Goal: Task Accomplishment & Management: Use online tool/utility

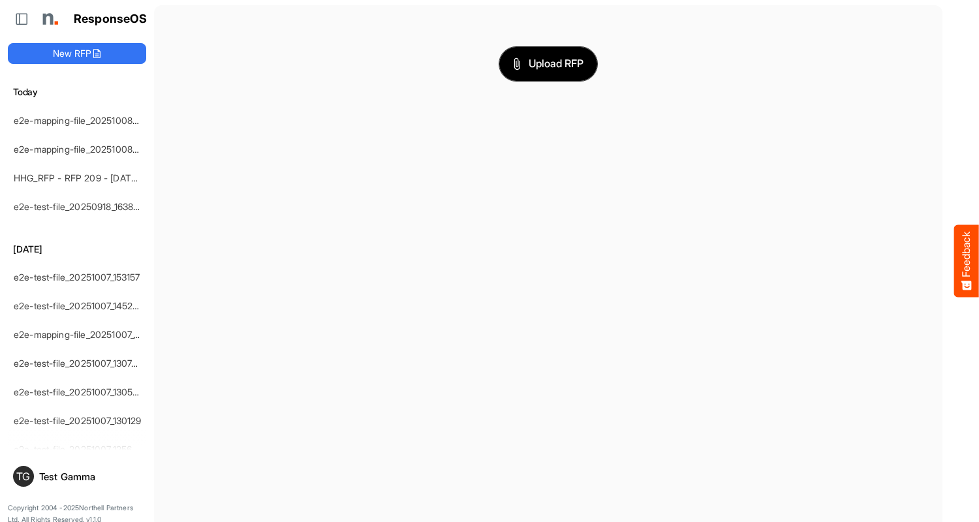
click at [548, 63] on span "Upload RFP" at bounding box center [548, 63] width 71 height 17
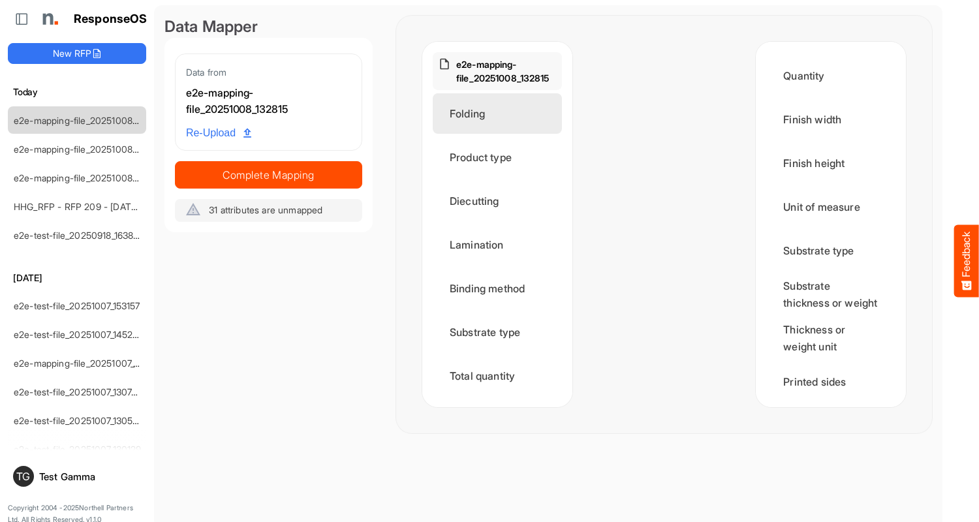
click at [501, 114] on div "Folding" at bounding box center [497, 113] width 129 height 40
click at [440, 123] on div "Folding" at bounding box center [497, 113] width 129 height 40
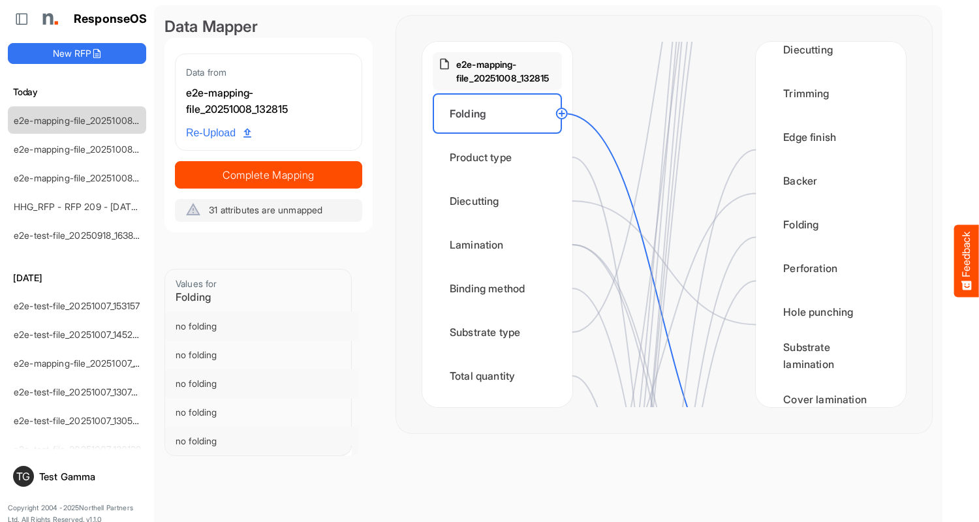
scroll to position [914, 0]
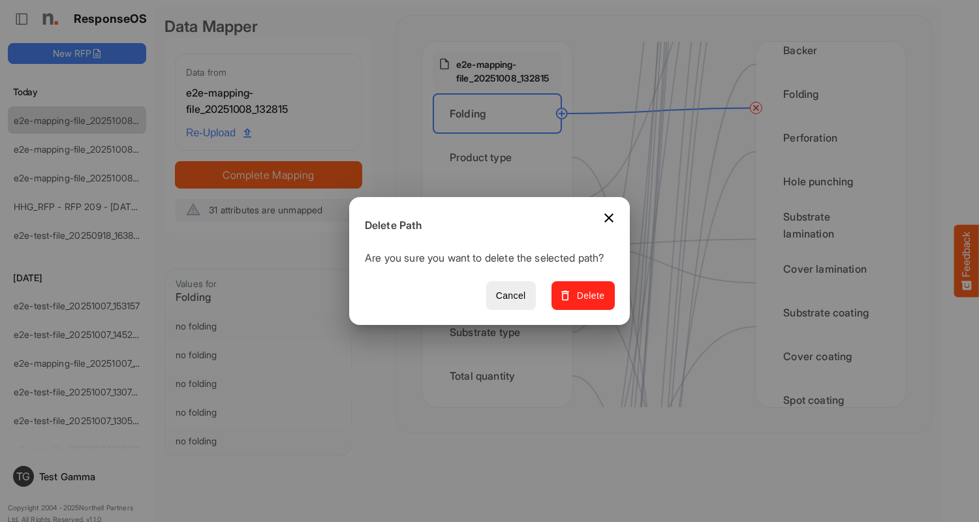
click at [588, 303] on span "Delete" at bounding box center [583, 296] width 44 height 16
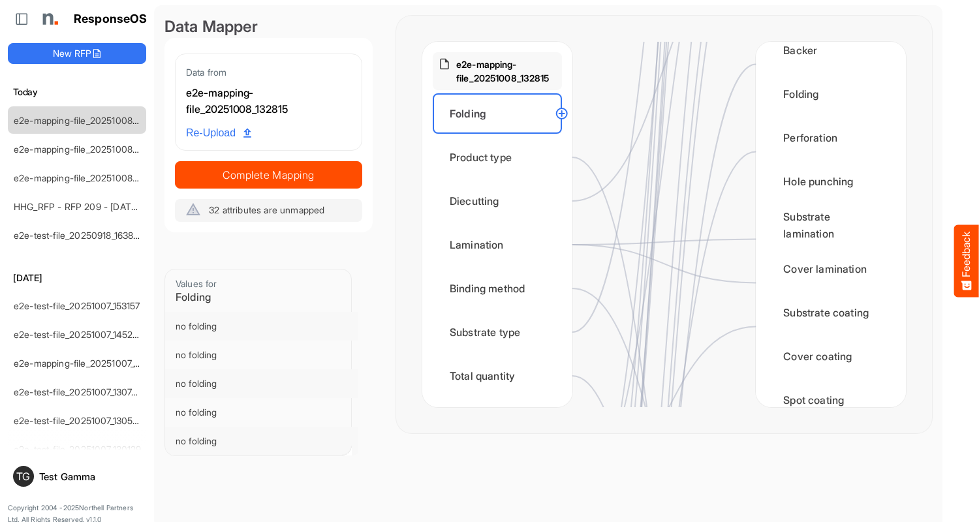
click at [501, 157] on div "Product type" at bounding box center [497, 157] width 129 height 40
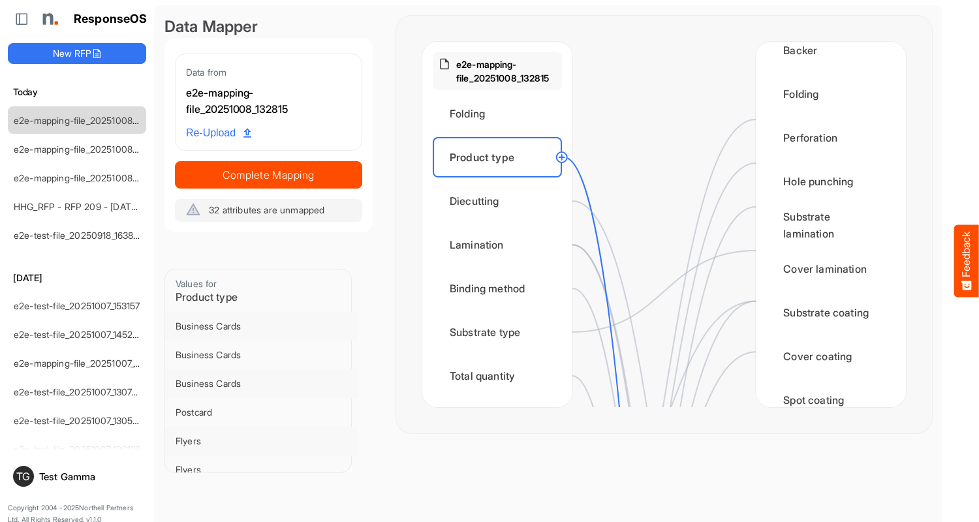
scroll to position [0, 0]
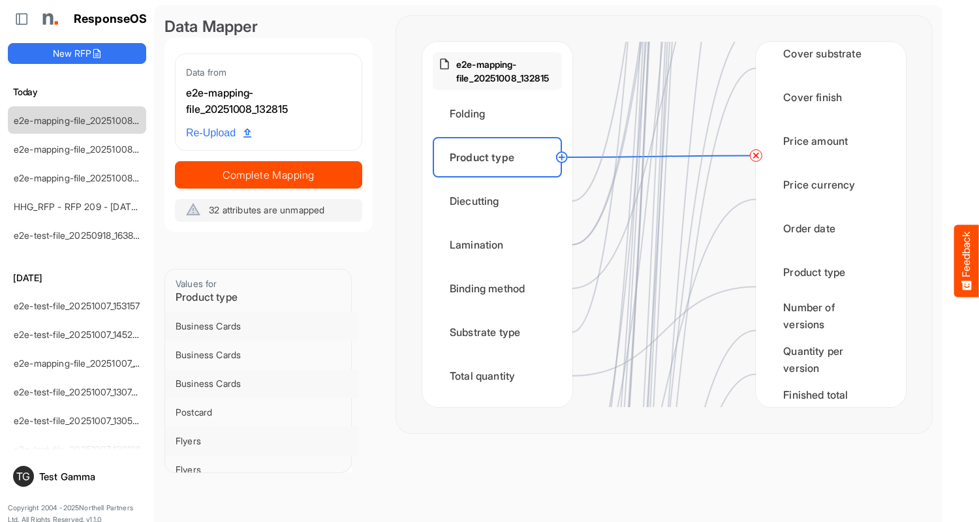
click at [756, 155] on circle at bounding box center [756, 156] width 16 height 16
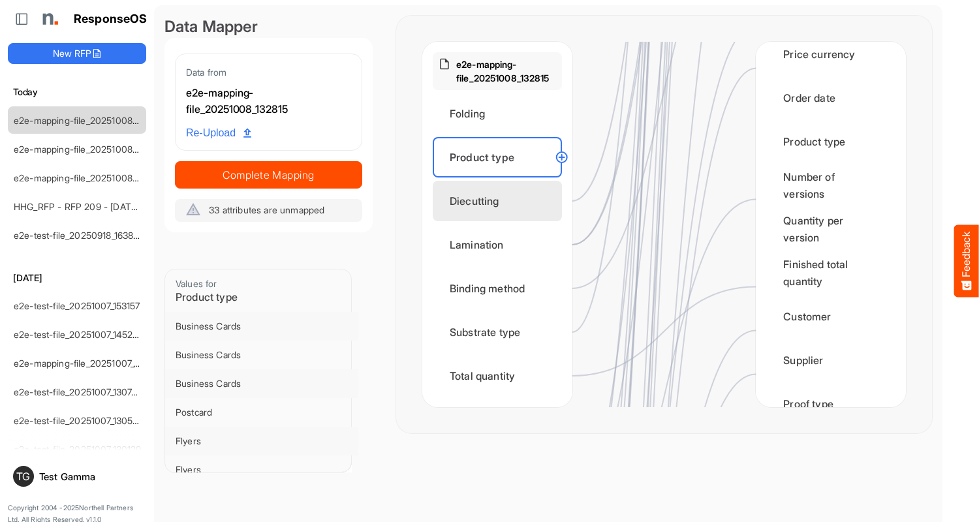
click at [501, 201] on div "Diecutting" at bounding box center [497, 201] width 129 height 40
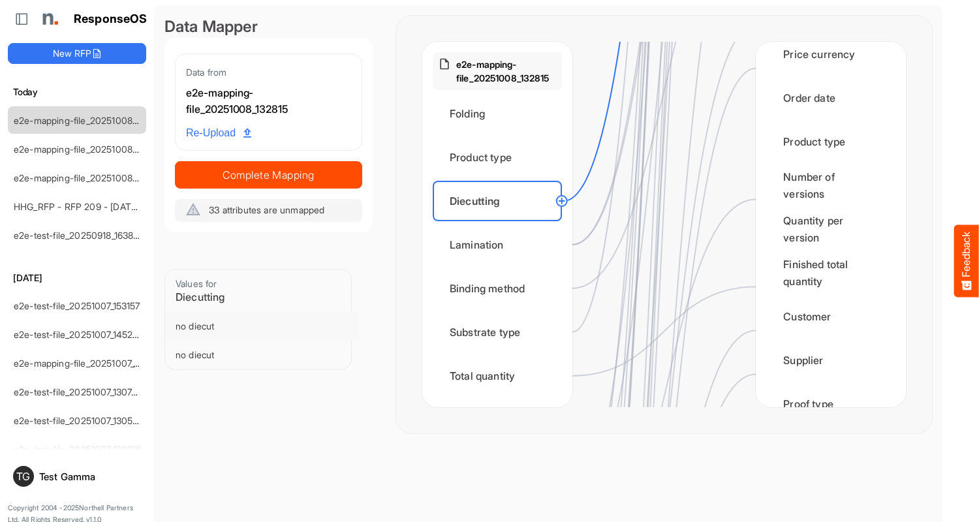
scroll to position [0, 0]
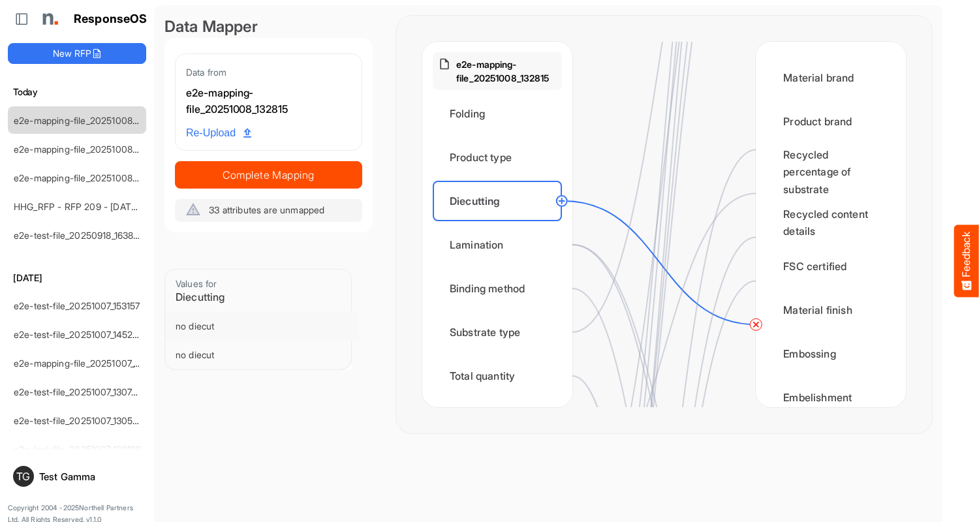
click at [756, 324] on circle at bounding box center [756, 325] width 16 height 16
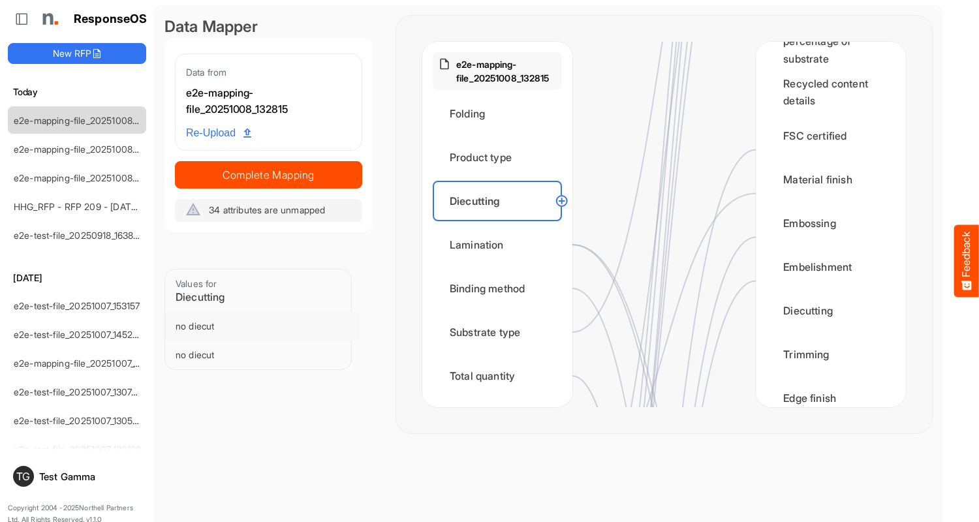
click at [501, 245] on div "Lamination" at bounding box center [497, 245] width 129 height 40
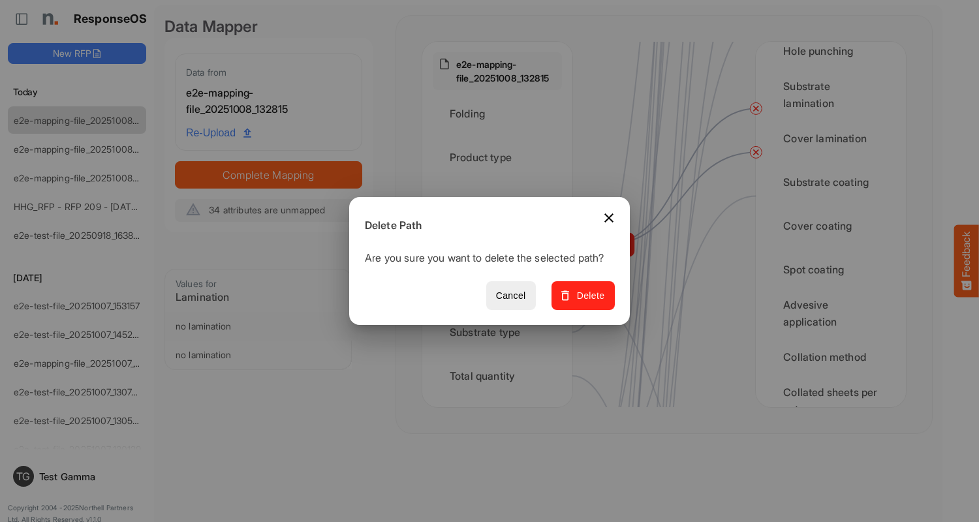
click at [588, 303] on span "Delete" at bounding box center [583, 296] width 44 height 16
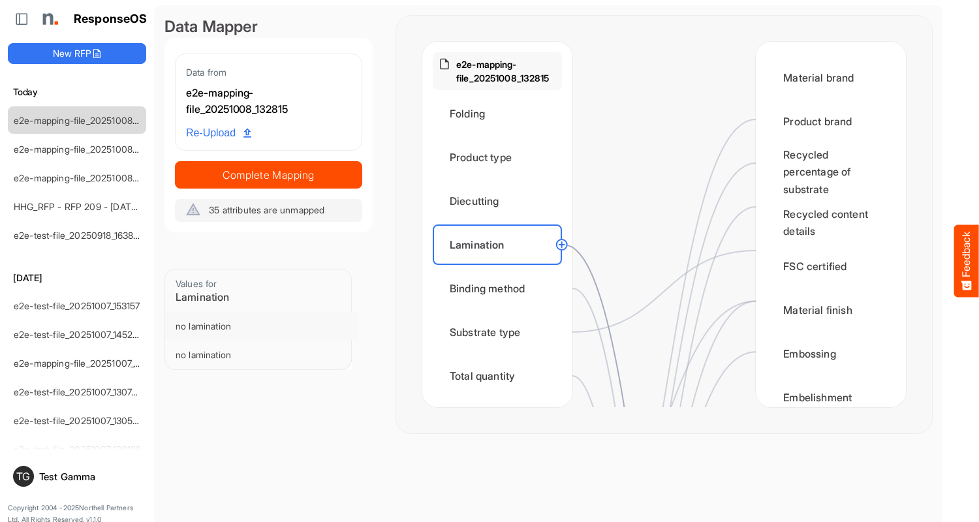
scroll to position [783, 0]
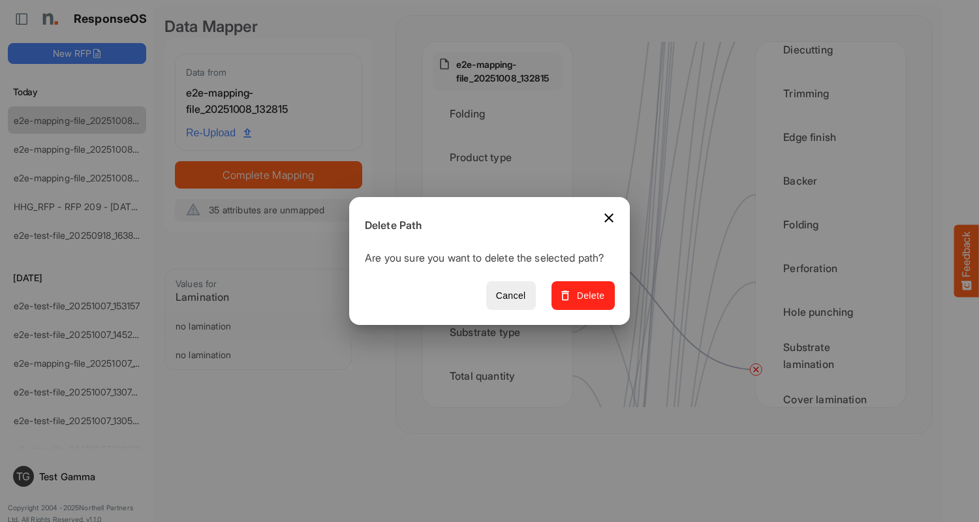
click at [588, 303] on span "Delete" at bounding box center [583, 296] width 44 height 16
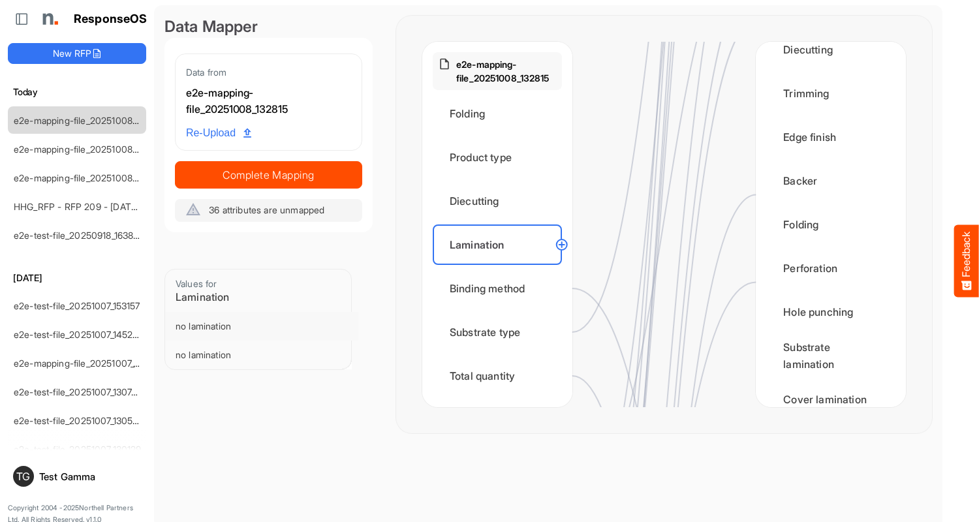
click at [501, 289] on div "Binding method" at bounding box center [497, 288] width 129 height 40
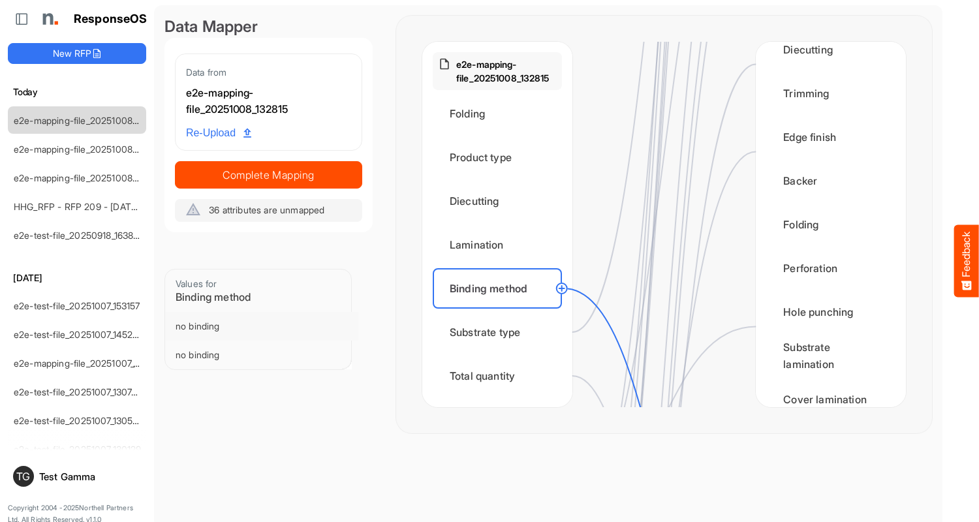
scroll to position [1306, 0]
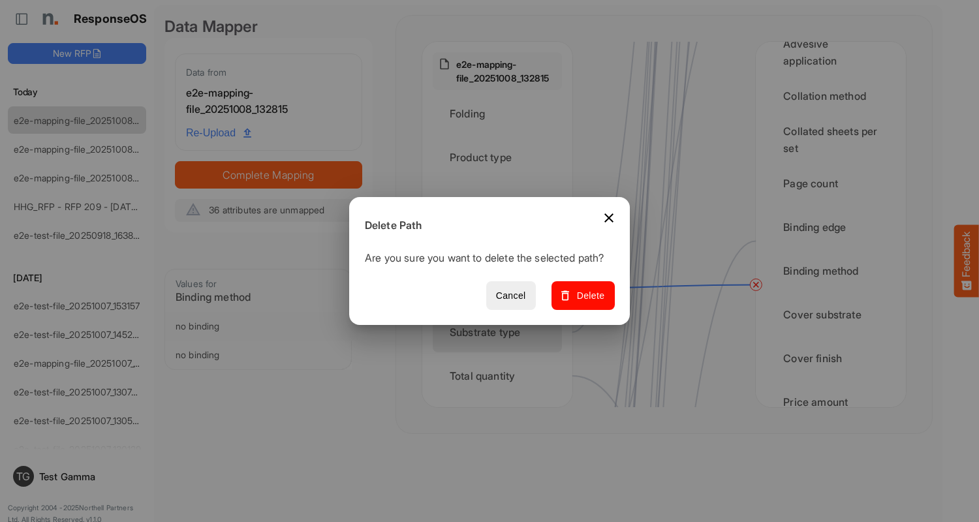
click at [588, 303] on span "Delete" at bounding box center [583, 296] width 44 height 16
click at [501, 332] on div "Substrate type" at bounding box center [497, 332] width 129 height 40
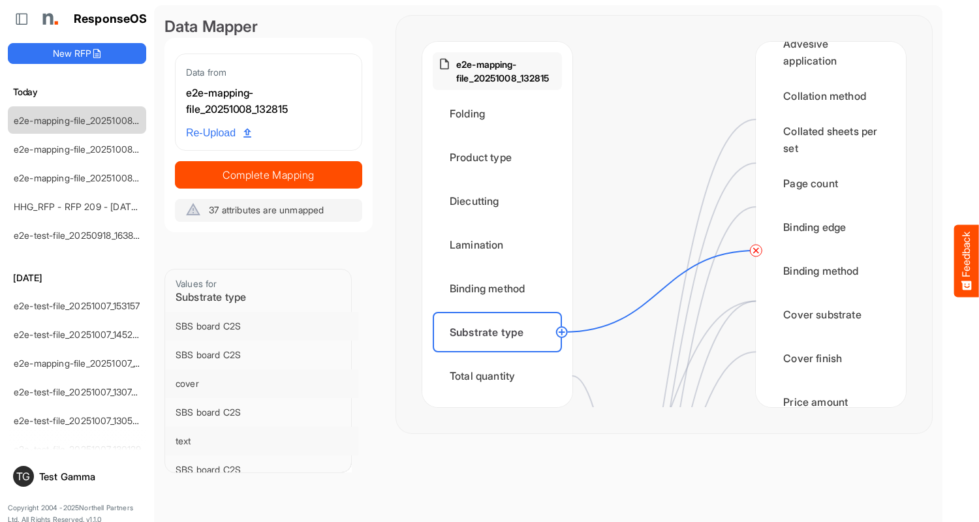
scroll to position [0, 0]
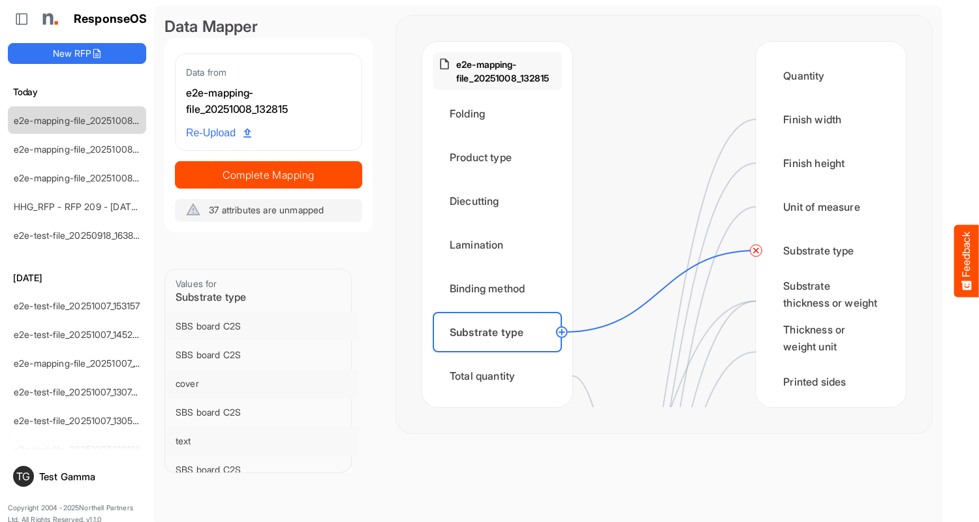
click at [756, 251] on circle at bounding box center [756, 251] width 16 height 16
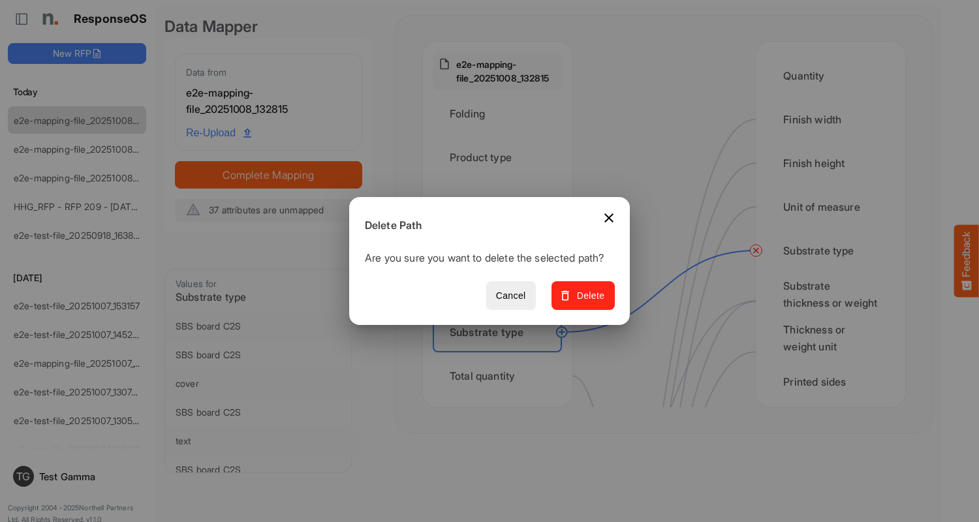
click at [588, 303] on span "Delete" at bounding box center [583, 296] width 44 height 16
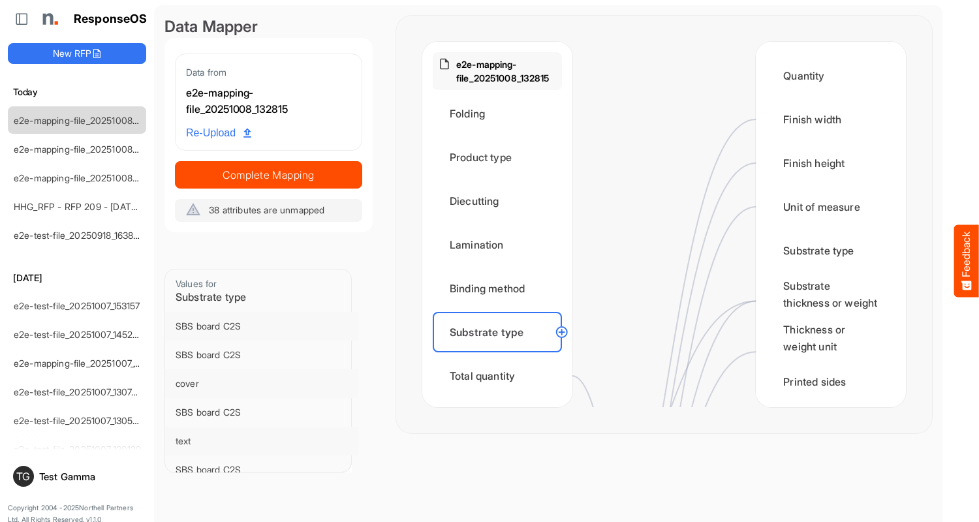
click at [501, 376] on div "Total quantity" at bounding box center [497, 376] width 129 height 40
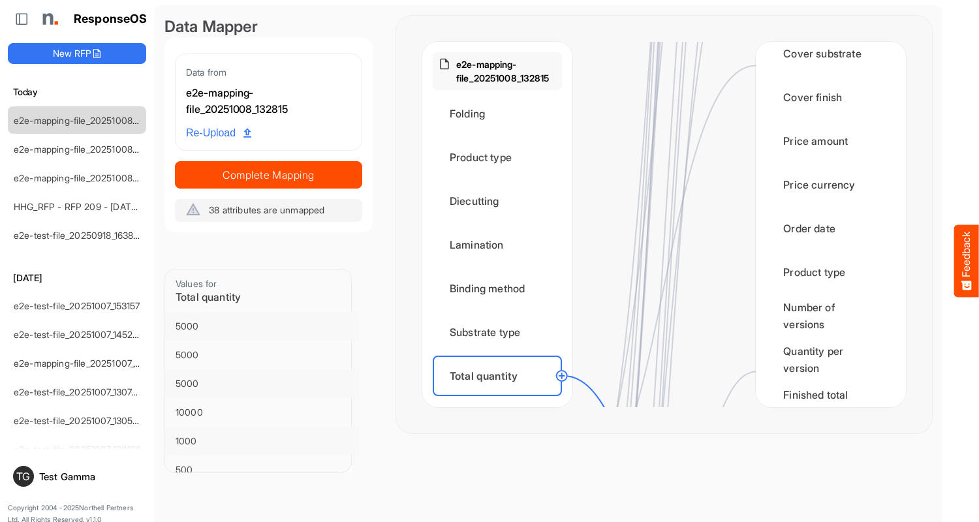
scroll to position [1697, 0]
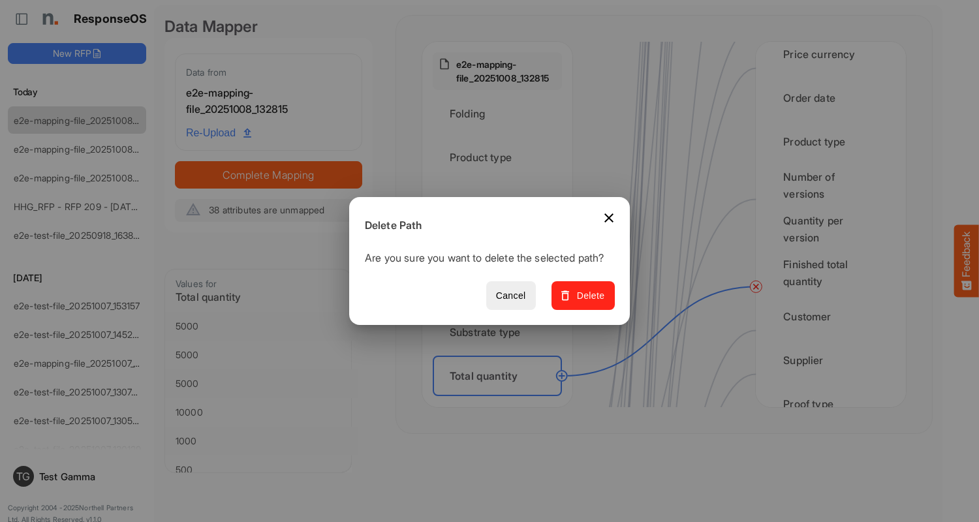
click at [588, 303] on span "Delete" at bounding box center [583, 296] width 44 height 16
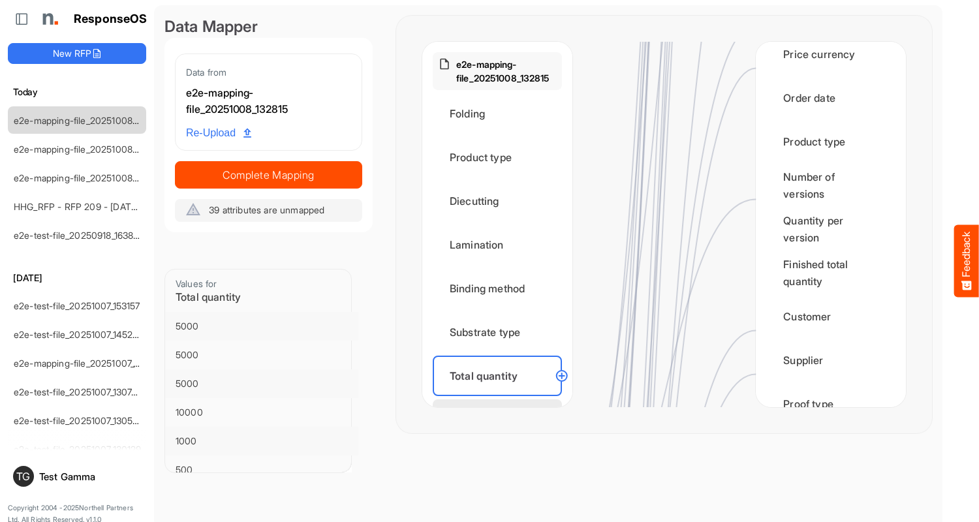
click at [501, 400] on div "Flat size width" at bounding box center [497, 420] width 129 height 40
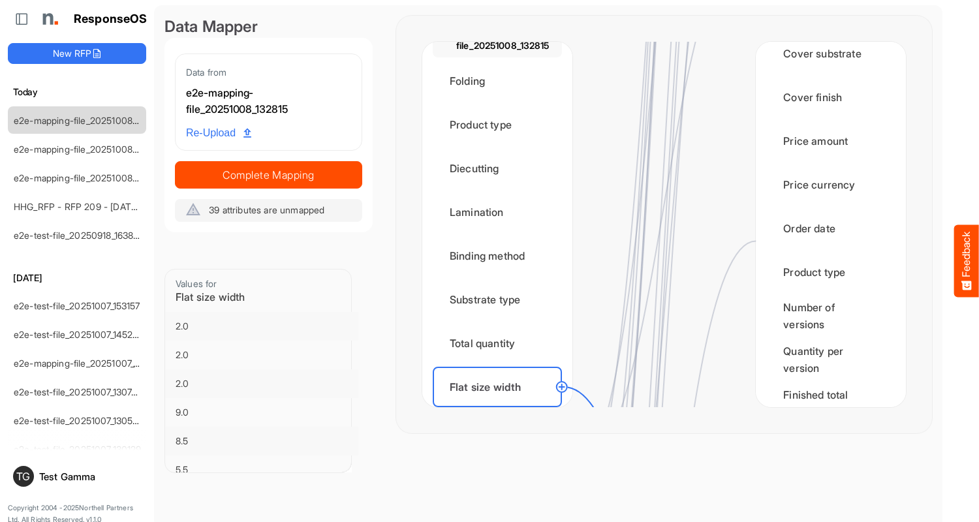
scroll to position [1959, 0]
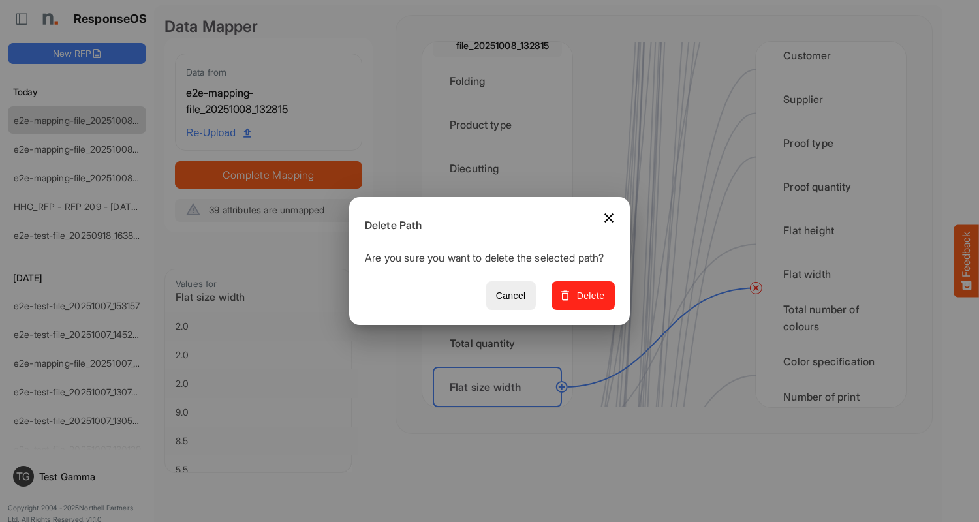
click at [588, 303] on span "Delete" at bounding box center [583, 296] width 44 height 16
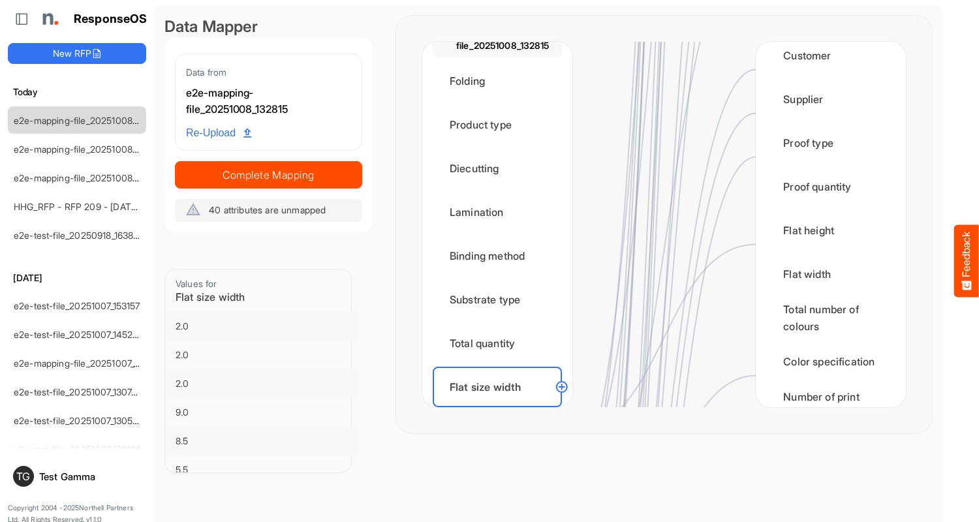
click at [501, 411] on div "Flat size height" at bounding box center [497, 431] width 129 height 40
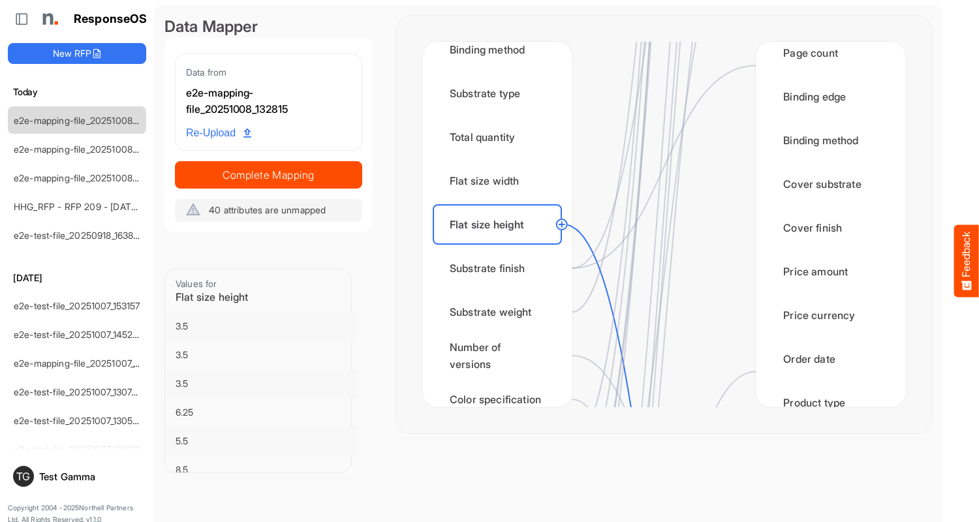
scroll to position [1828, 0]
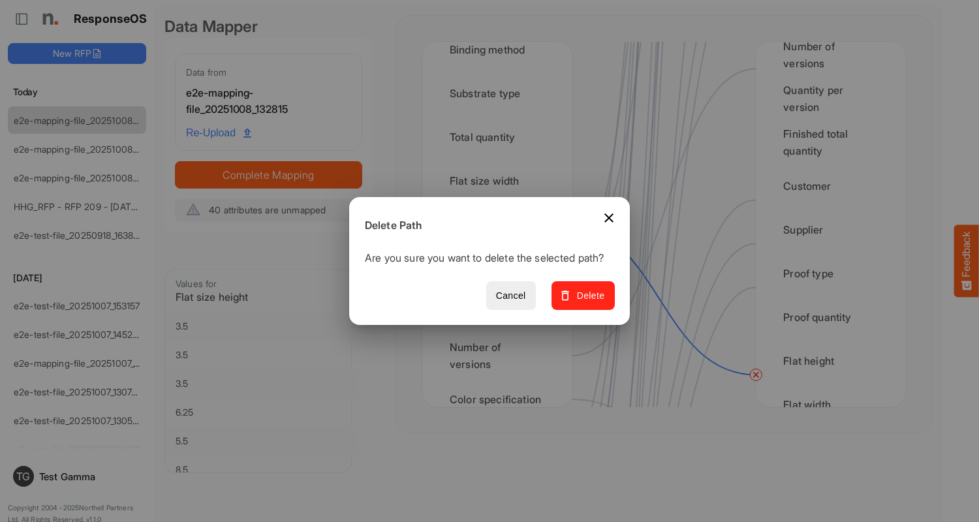
click at [588, 303] on span "Delete" at bounding box center [583, 296] width 44 height 16
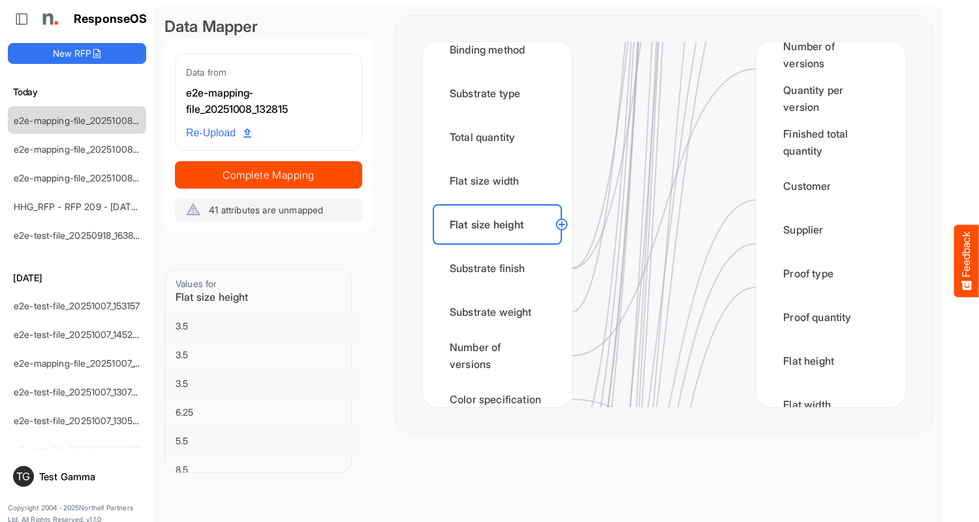
click at [501, 268] on div "Substrate finish" at bounding box center [497, 268] width 129 height 40
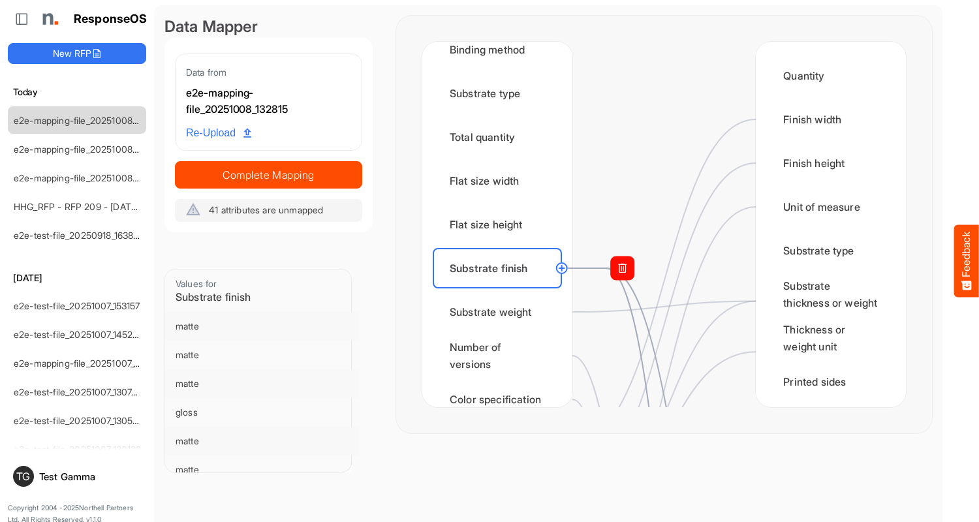
scroll to position [392, 0]
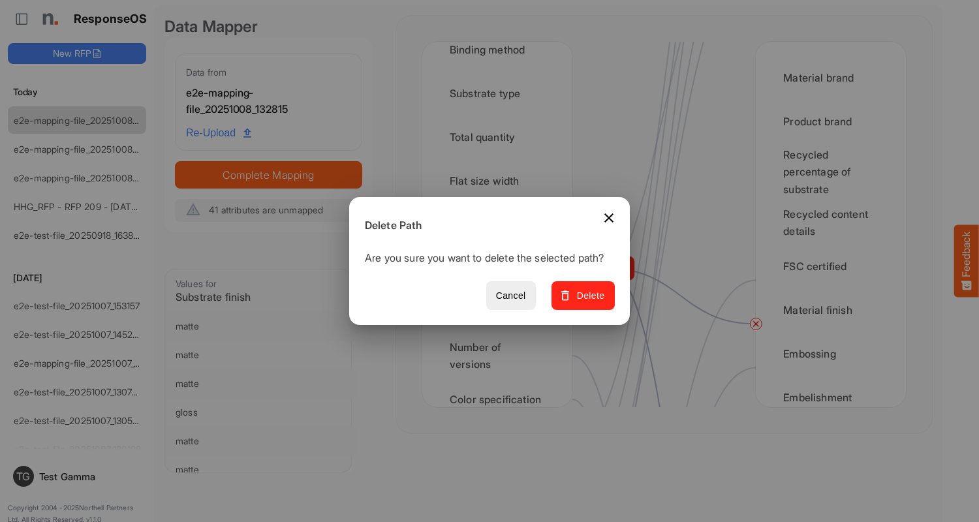
click at [588, 303] on span "Delete" at bounding box center [583, 296] width 44 height 16
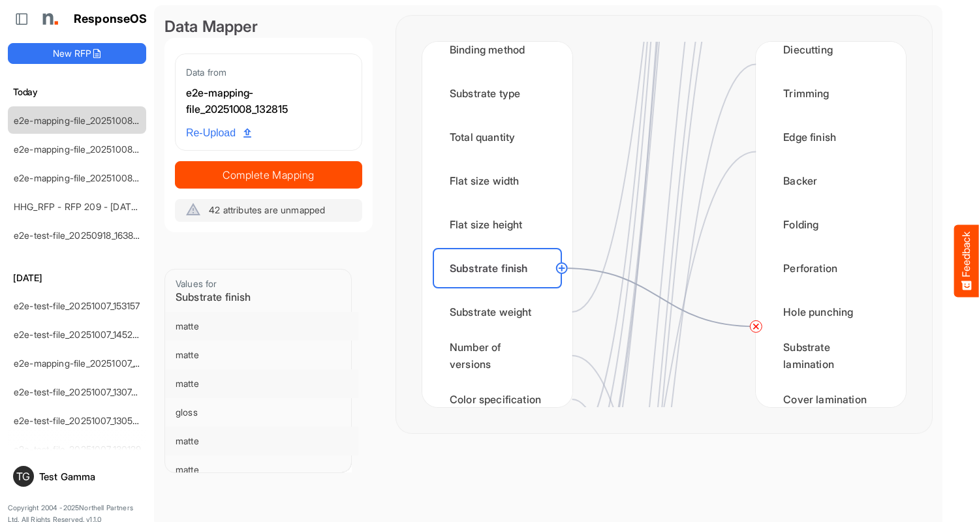
click at [756, 326] on circle at bounding box center [756, 327] width 16 height 16
click at [501, 312] on div "Substrate weight" at bounding box center [497, 312] width 129 height 40
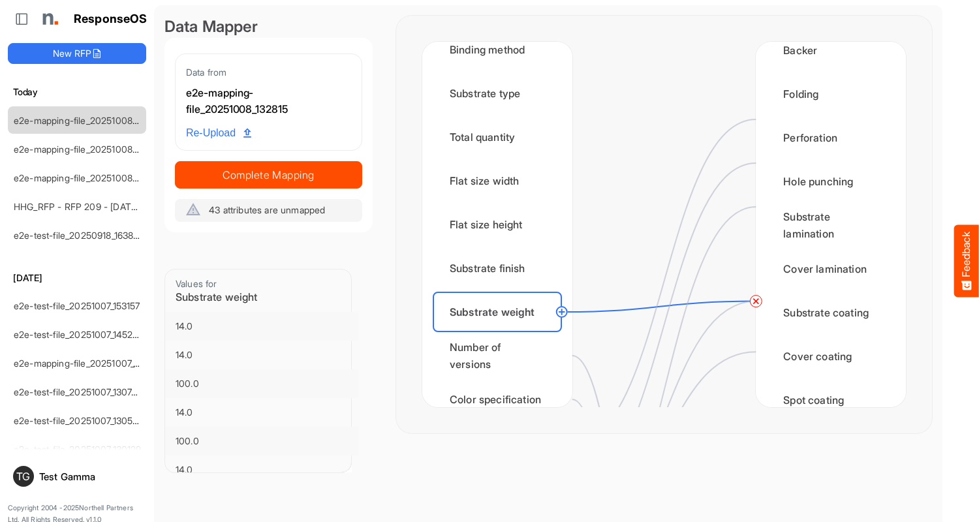
scroll to position [0, 0]
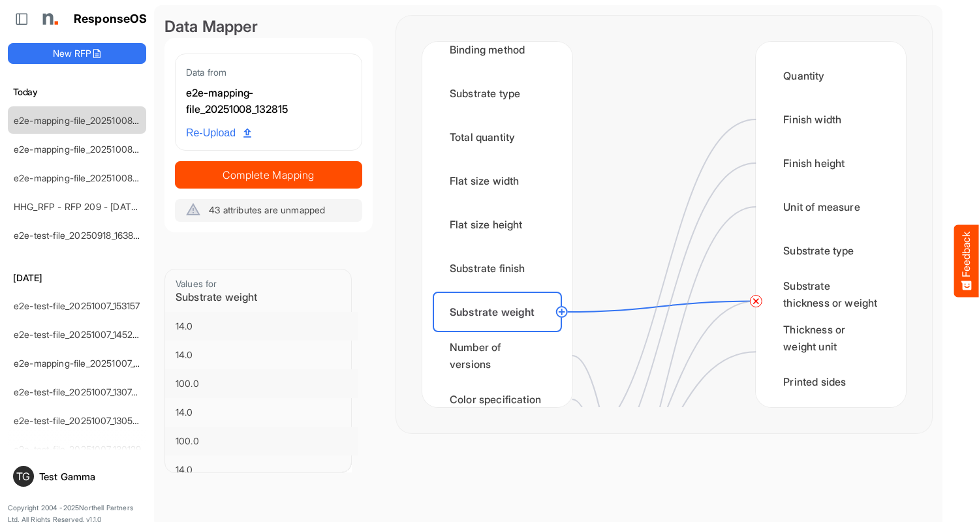
click at [756, 301] on circle at bounding box center [756, 302] width 16 height 16
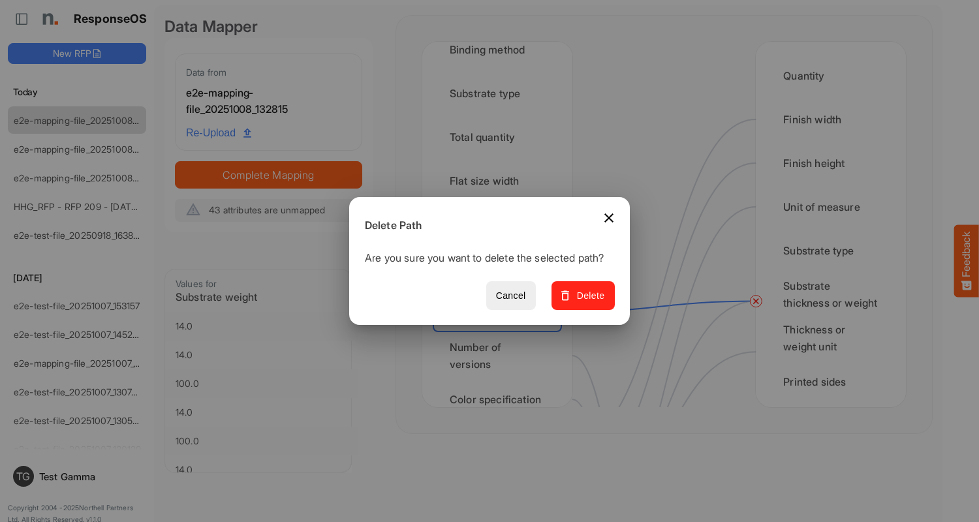
click at [588, 303] on span "Delete" at bounding box center [583, 296] width 44 height 16
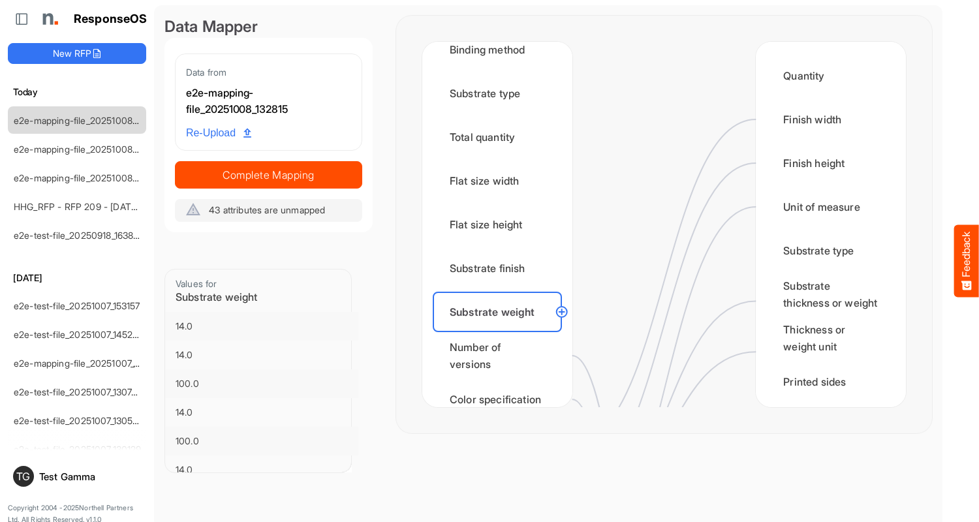
click at [501, 356] on div "Number of versions" at bounding box center [497, 356] width 129 height 40
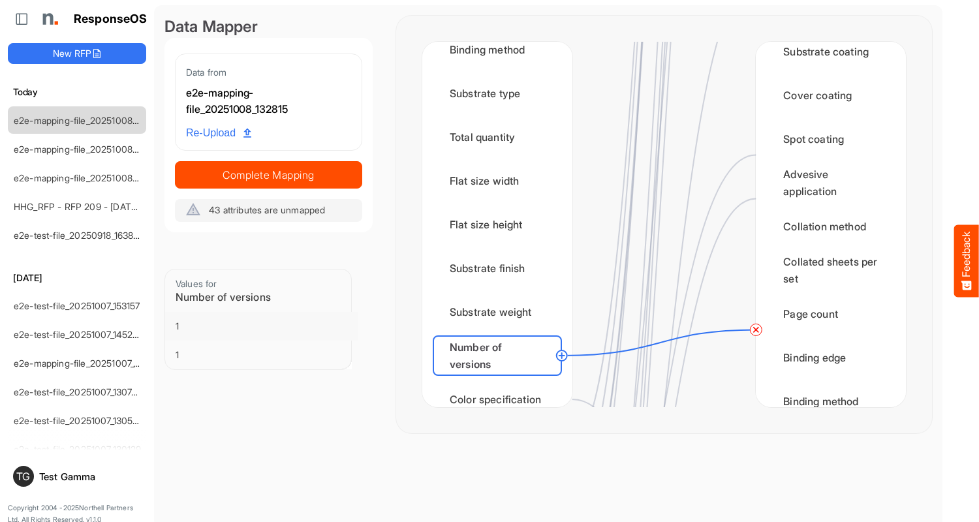
scroll to position [1567, 0]
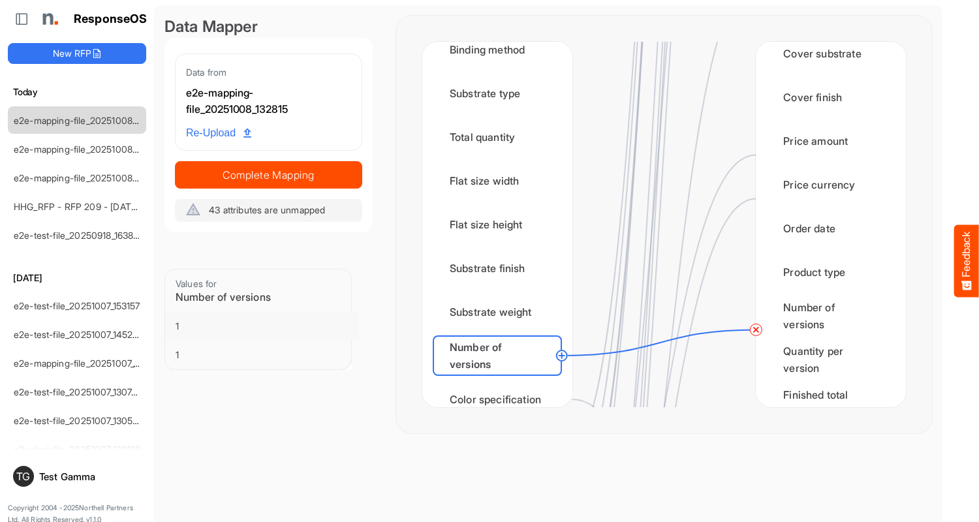
click at [756, 330] on circle at bounding box center [756, 330] width 16 height 16
click at [501, 387] on div "Color specification" at bounding box center [497, 399] width 129 height 40
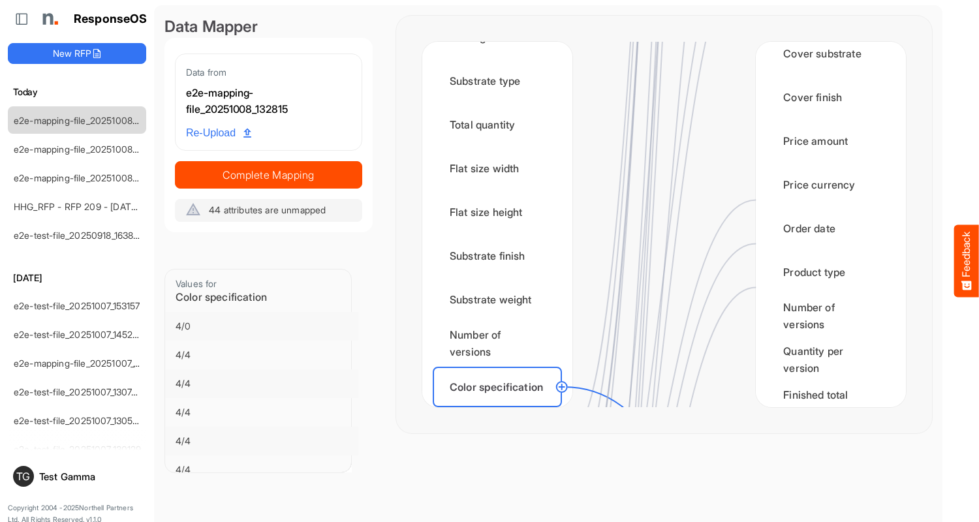
scroll to position [1959, 0]
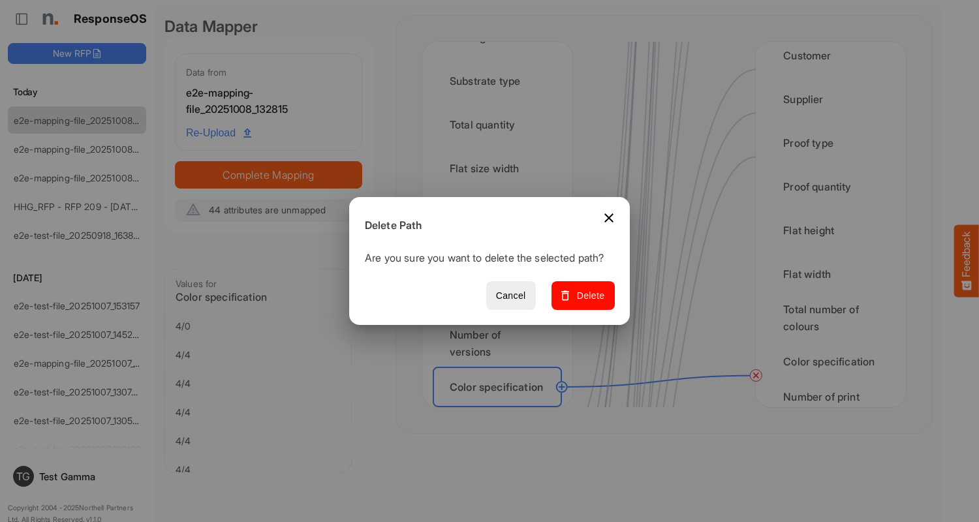
click at [588, 303] on span "Delete" at bounding box center [583, 296] width 44 height 16
click at [501, 411] on div "Finished size width" at bounding box center [497, 431] width 129 height 40
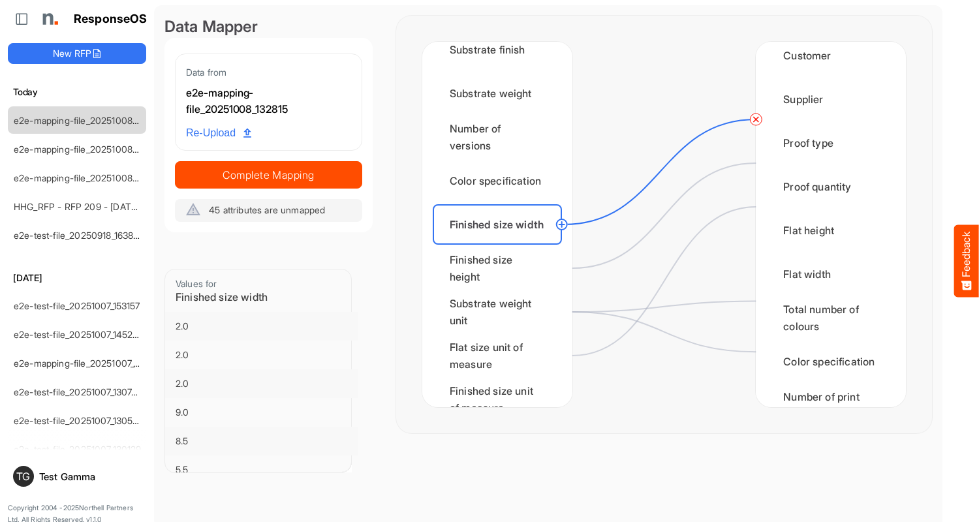
scroll to position [0, 0]
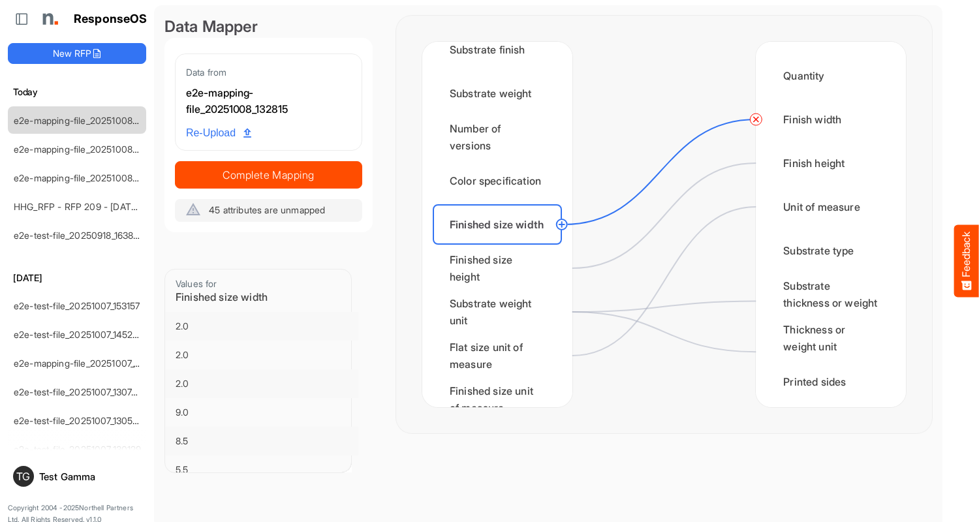
click at [756, 119] on circle at bounding box center [756, 120] width 16 height 16
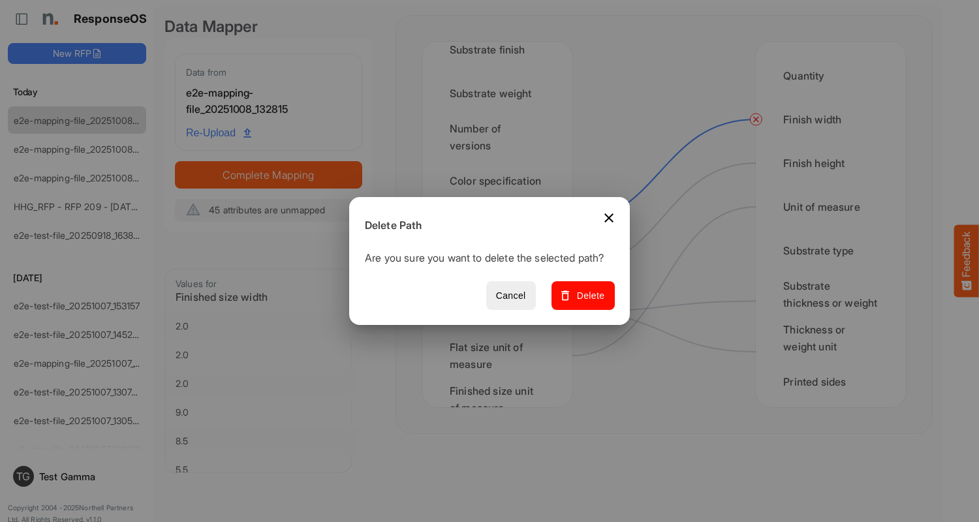
click at [588, 303] on span "Delete" at bounding box center [583, 296] width 44 height 16
click at [501, 268] on div "Finished size height" at bounding box center [497, 268] width 129 height 40
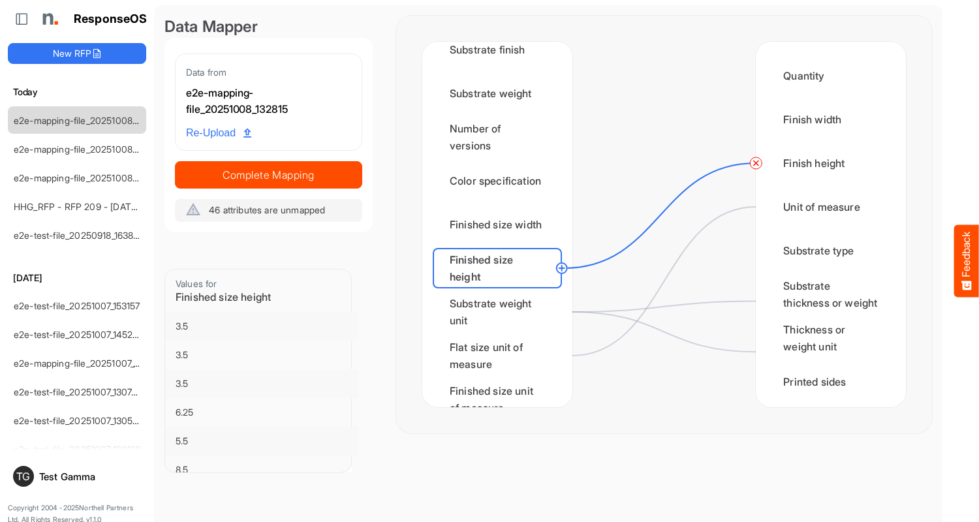
click at [756, 163] on circle at bounding box center [756, 163] width 16 height 16
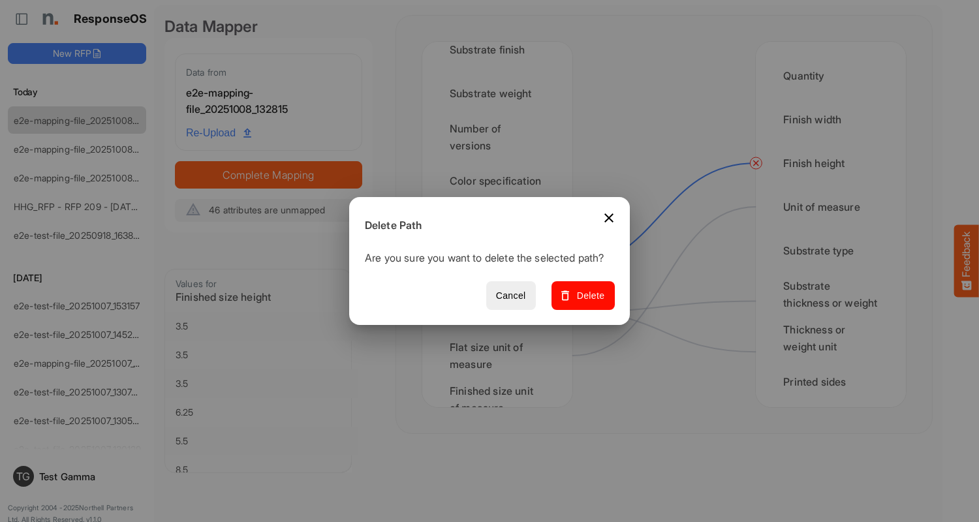
click at [588, 303] on span "Delete" at bounding box center [583, 296] width 44 height 16
click at [501, 312] on div "Substrate weight unit" at bounding box center [497, 312] width 129 height 40
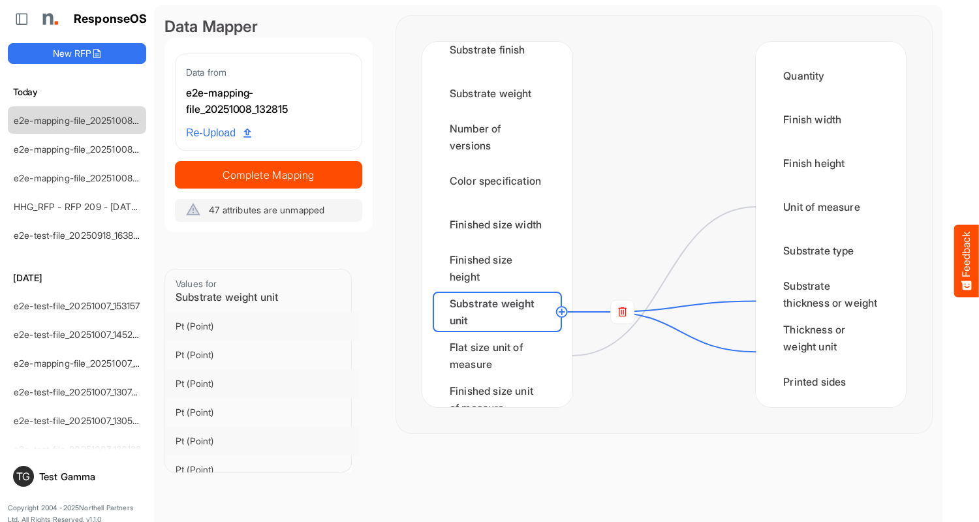
click at [622, 312] on rect at bounding box center [623, 312] width 24 height 24
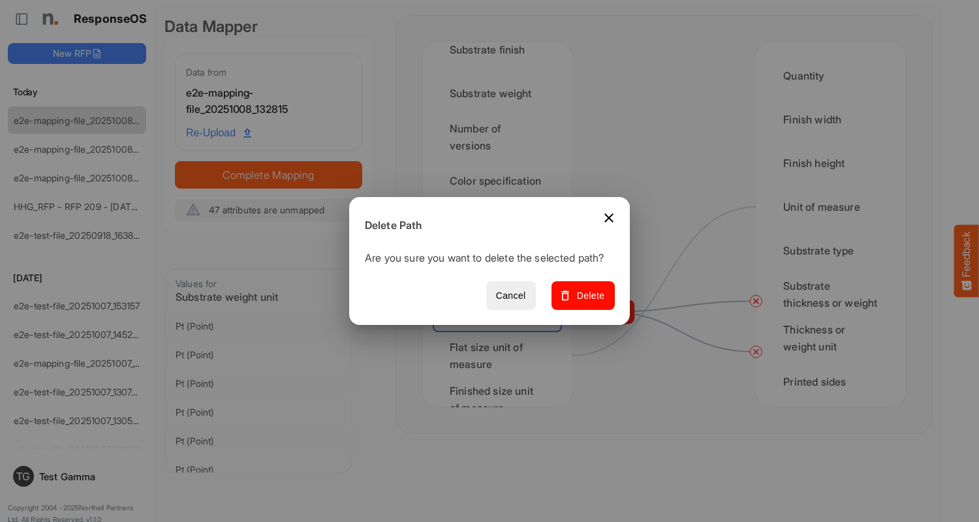
click at [588, 303] on span "Delete" at bounding box center [583, 296] width 44 height 16
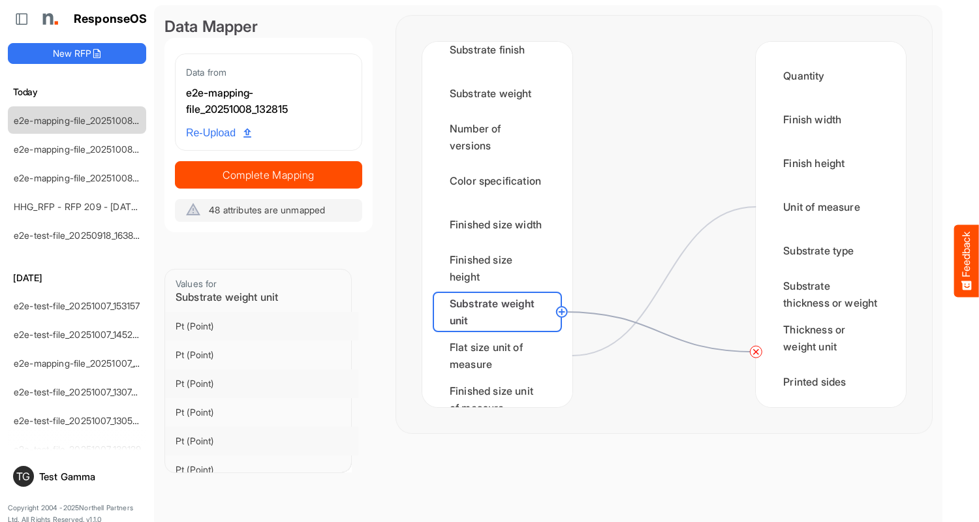
click at [756, 352] on circle at bounding box center [756, 352] width 16 height 16
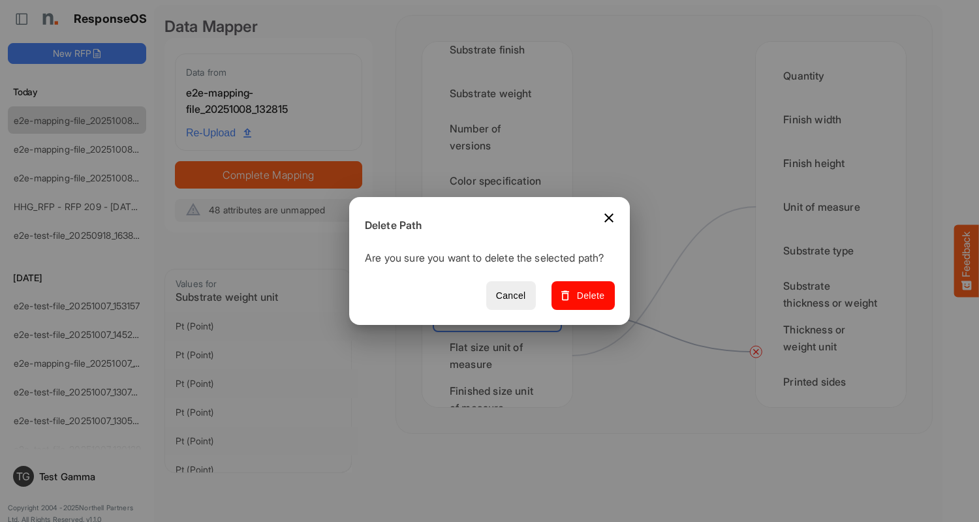
click at [588, 303] on span "Delete" at bounding box center [583, 296] width 44 height 16
click at [501, 356] on div "Flat size unit of measure" at bounding box center [497, 356] width 129 height 40
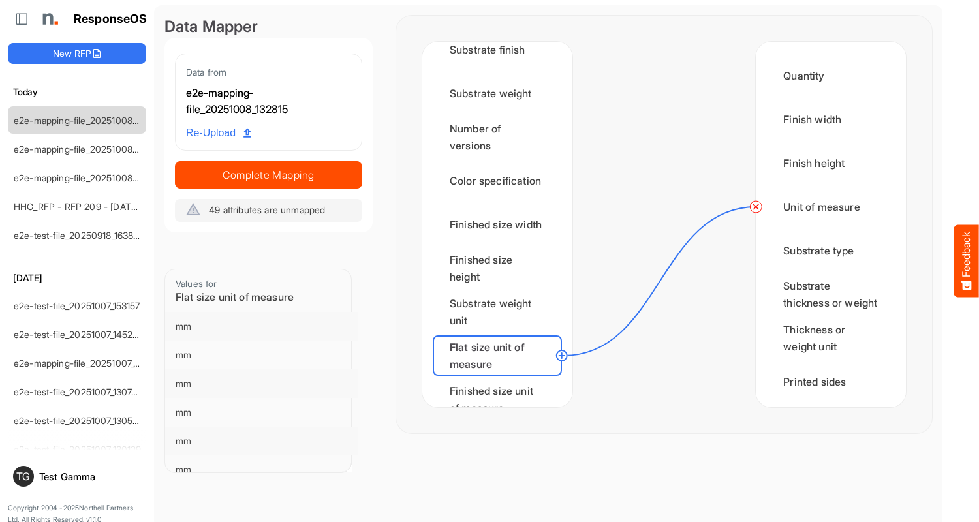
click at [756, 207] on circle at bounding box center [756, 207] width 16 height 16
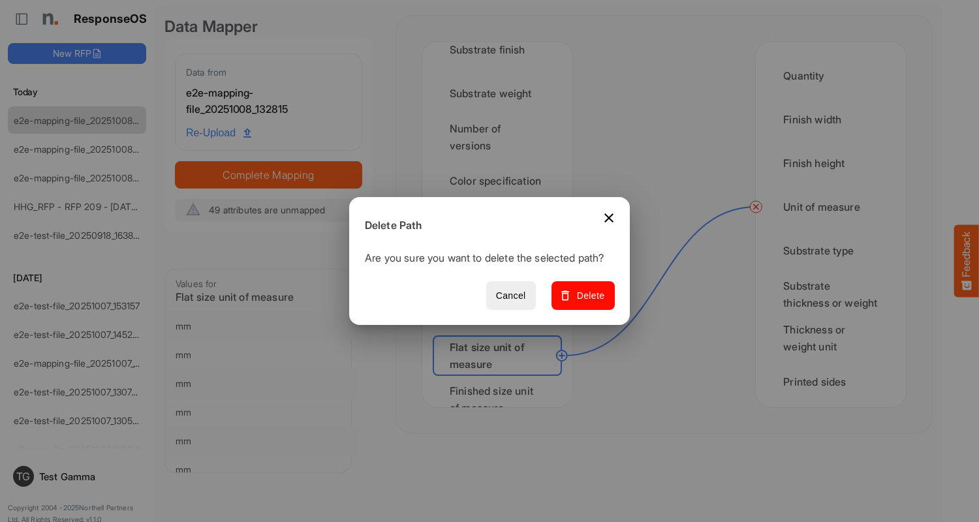
click at [588, 303] on span "Delete" at bounding box center [583, 296] width 44 height 16
click at [501, 387] on div "Finished size unit of measure" at bounding box center [497, 399] width 129 height 40
click at [501, 423] on div "Min CPP" at bounding box center [497, 443] width 129 height 40
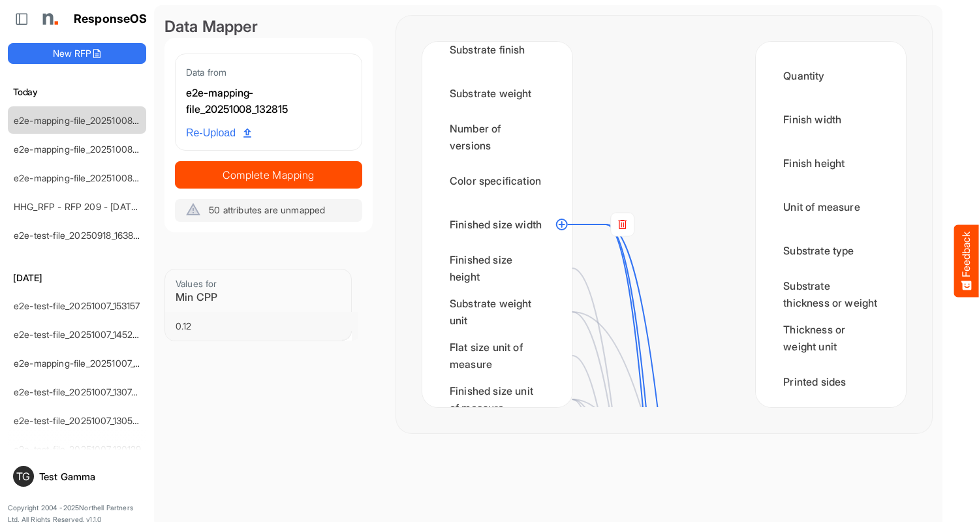
scroll to position [676, 0]
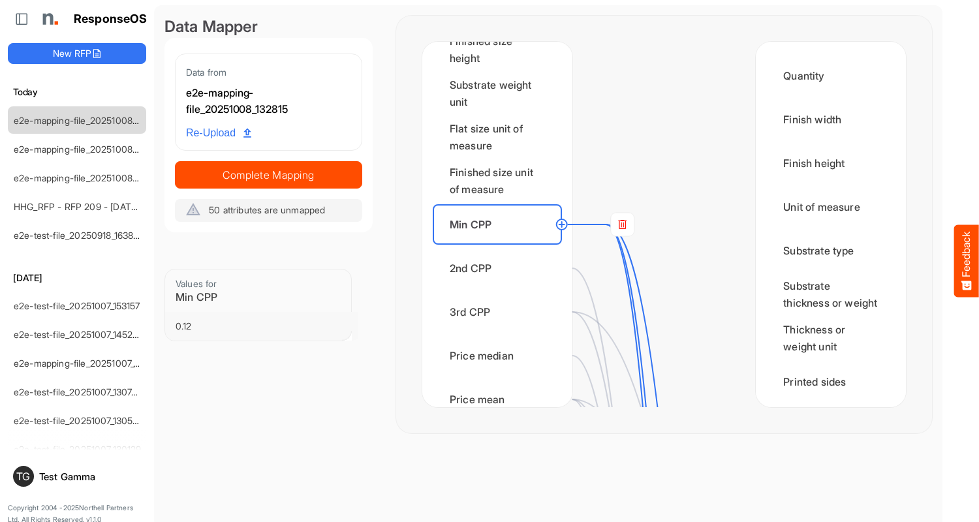
click at [622, 225] on rect at bounding box center [623, 225] width 24 height 24
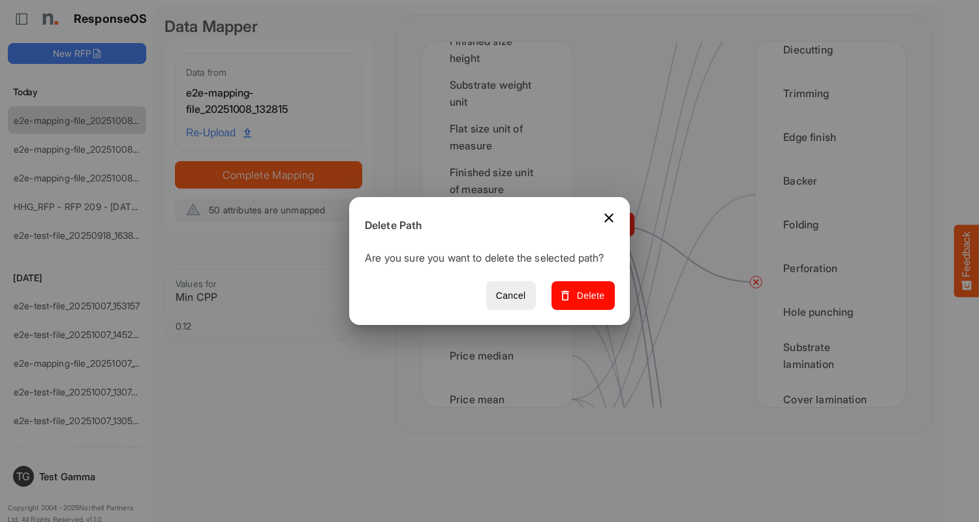
click at [588, 303] on span "Delete" at bounding box center [583, 296] width 44 height 16
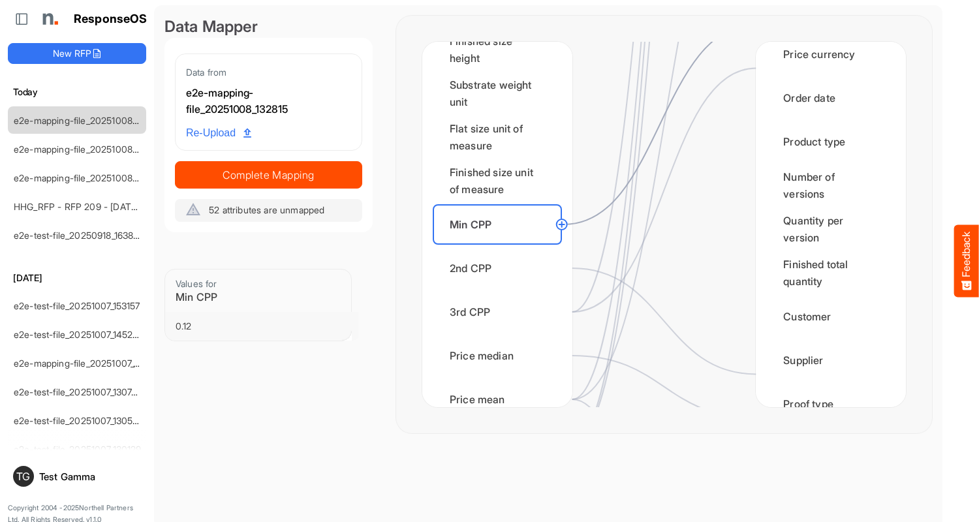
scroll to position [0, 0]
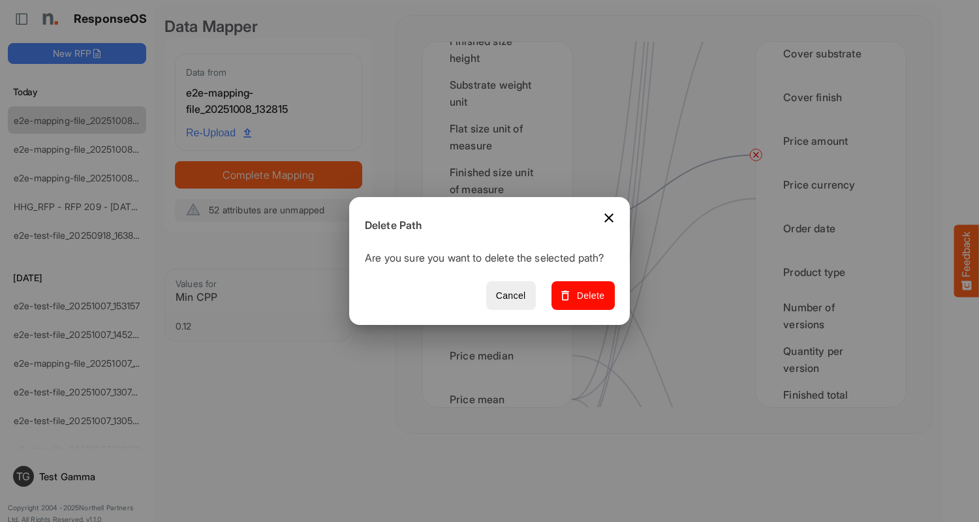
click at [588, 303] on span "Delete" at bounding box center [583, 296] width 44 height 16
click at [501, 268] on div "2nd CPP" at bounding box center [497, 268] width 129 height 40
